Goal: Check status: Check status

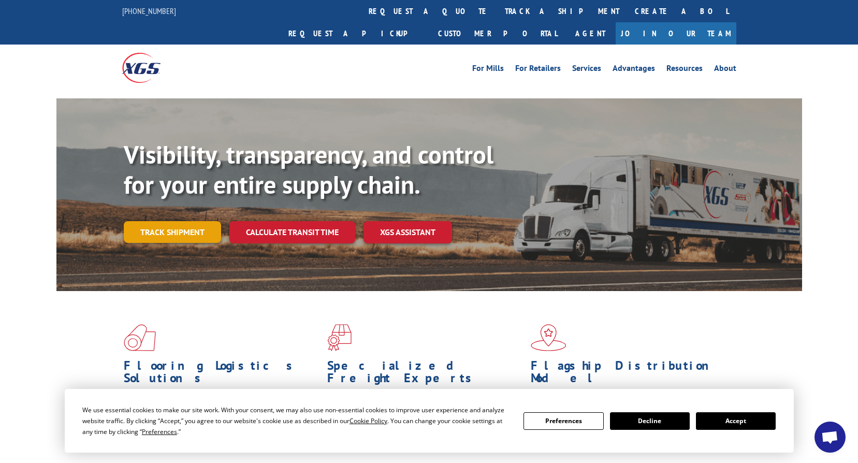
click at [175, 221] on link "Track shipment" at bounding box center [172, 232] width 97 height 22
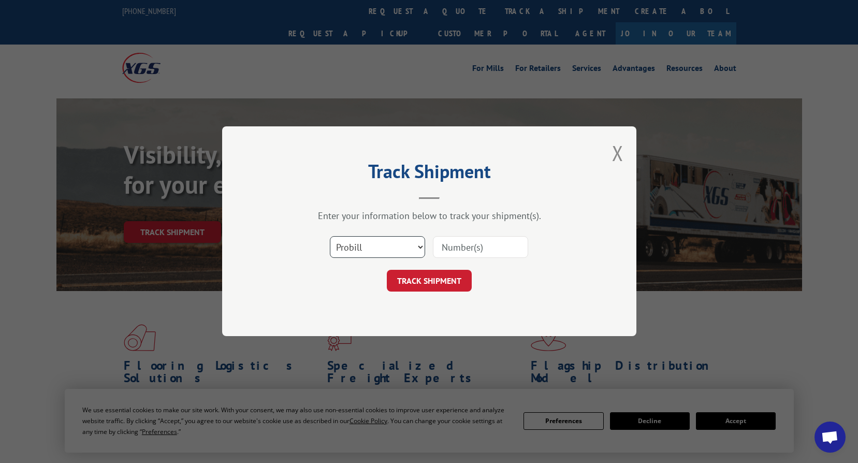
click at [393, 246] on select "Select category... Probill BOL PO" at bounding box center [377, 248] width 95 height 22
select select "bol"
click at [330, 237] on select "Select category... Probill BOL PO" at bounding box center [377, 248] width 95 height 22
click at [476, 250] on input at bounding box center [480, 248] width 95 height 22
paste input "6016634"
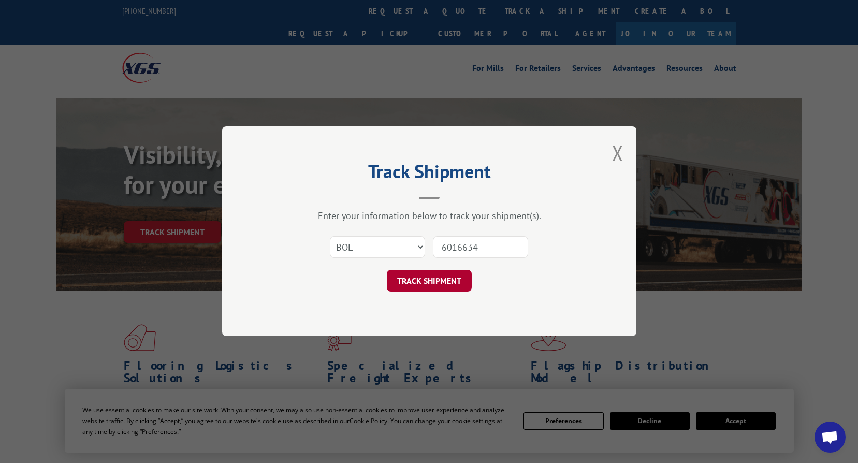
type input "6016634"
click at [443, 285] on button "TRACK SHIPMENT" at bounding box center [429, 281] width 85 height 22
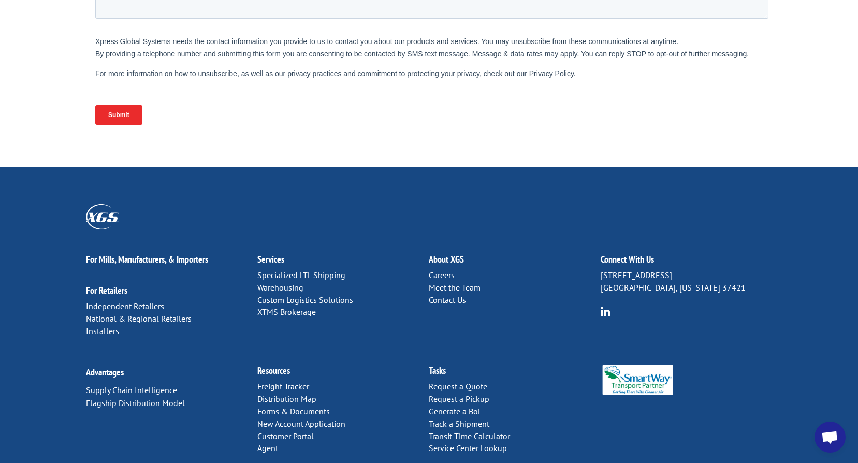
scroll to position [434, 0]
